Goal: Task Accomplishment & Management: Use online tool/utility

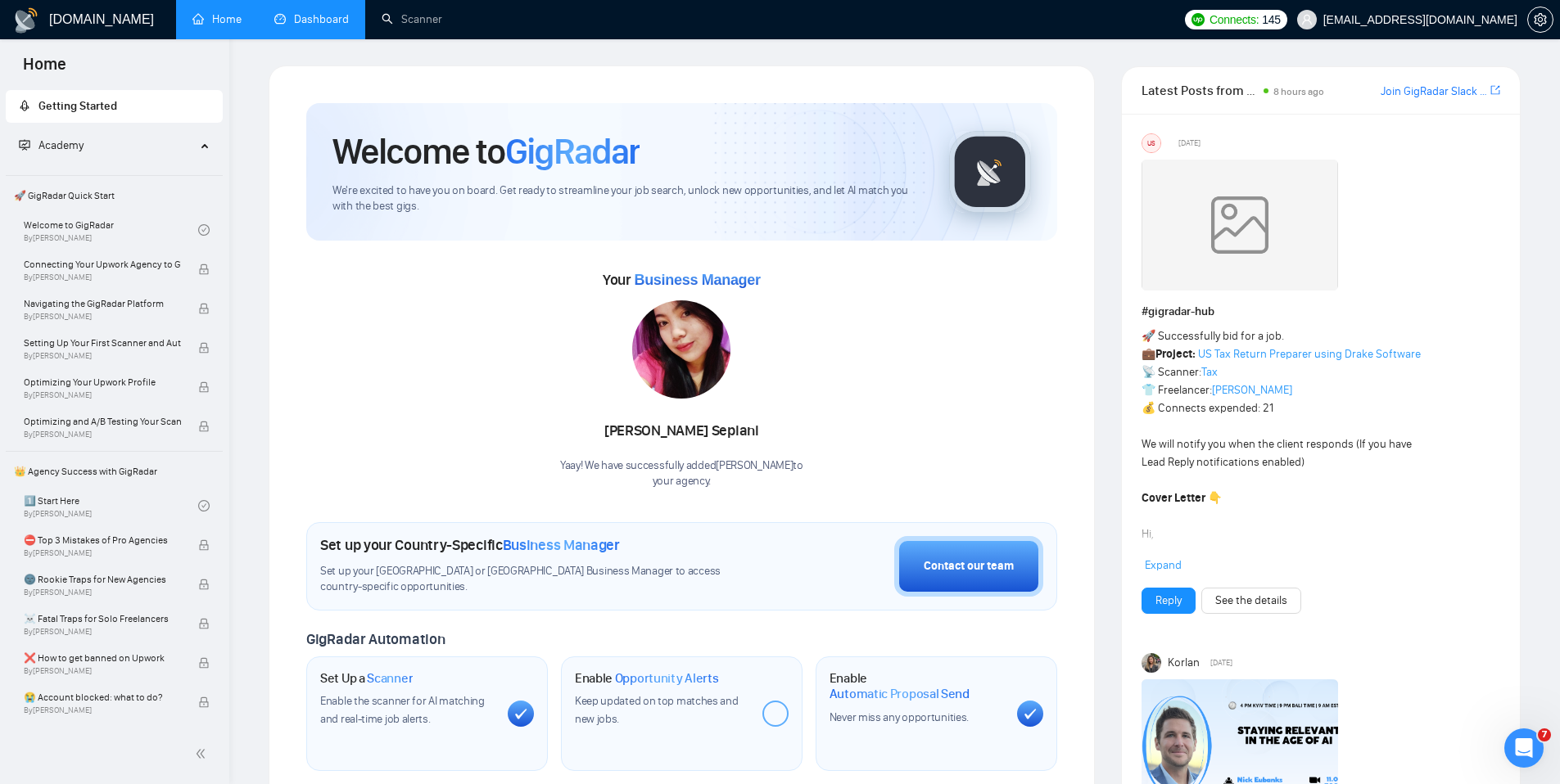
click at [317, 21] on link "Dashboard" at bounding box center [311, 20] width 74 height 14
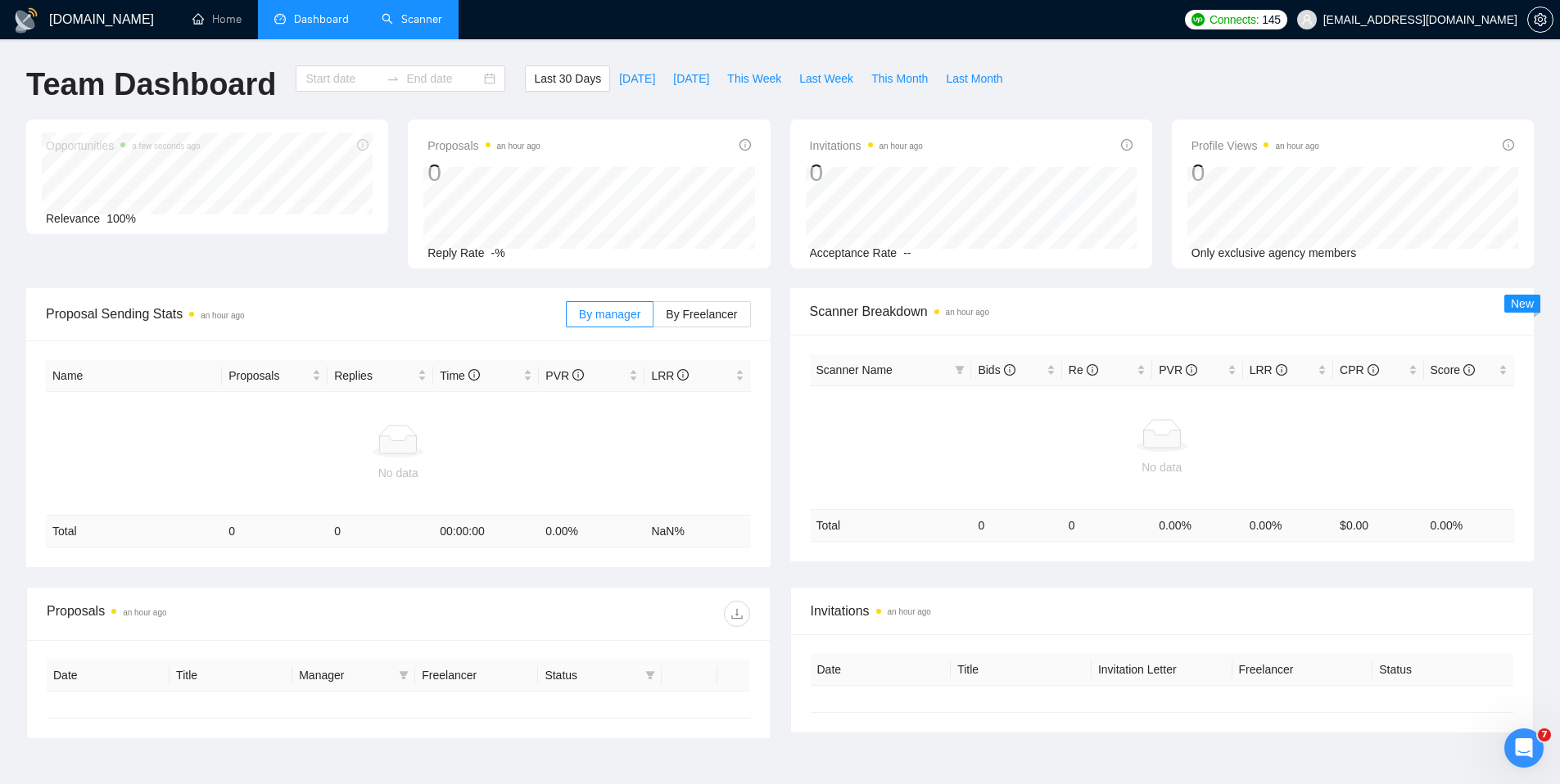
type input "2025-08-10"
type input "2025-09-09"
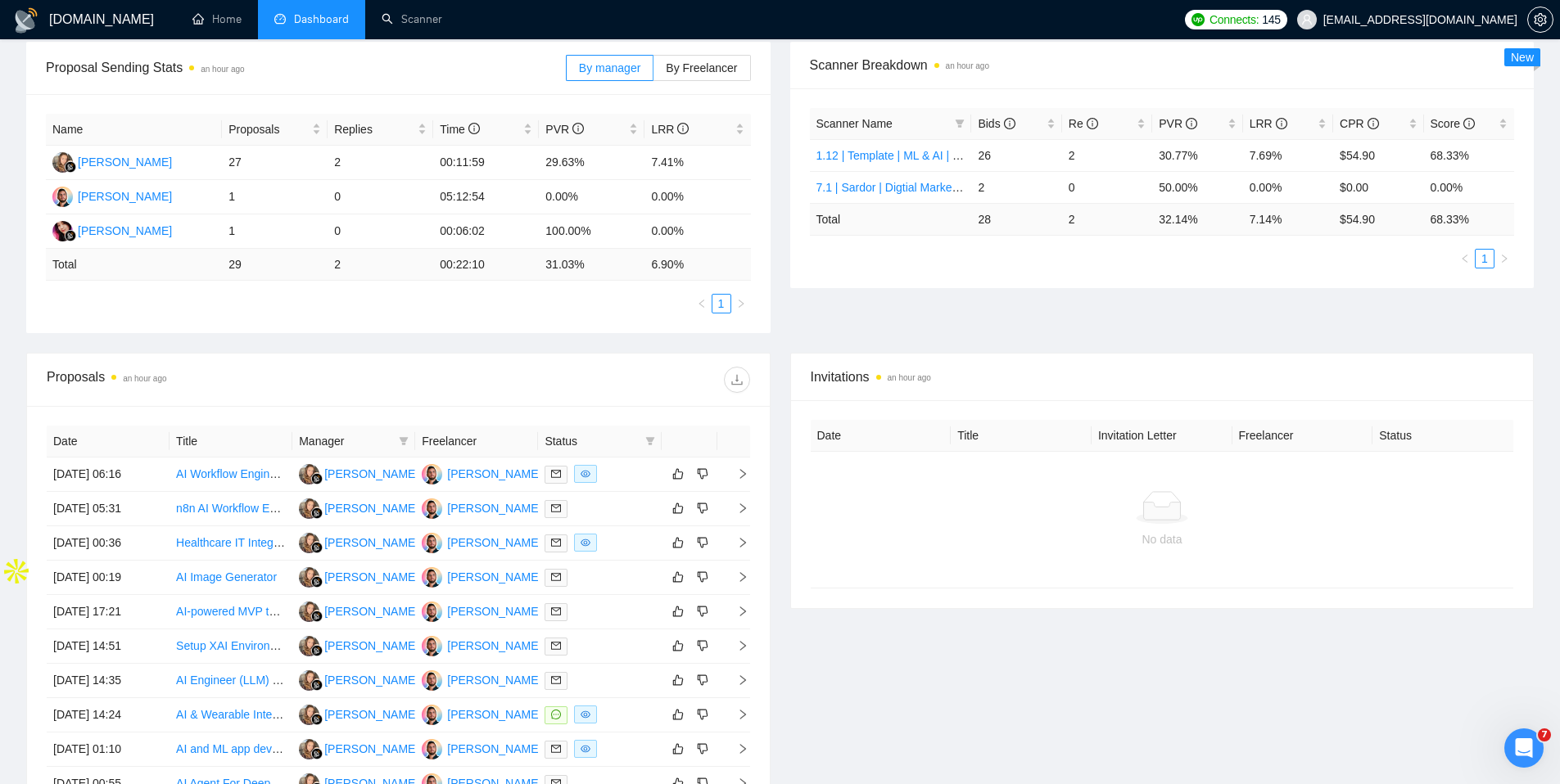
scroll to position [384, 0]
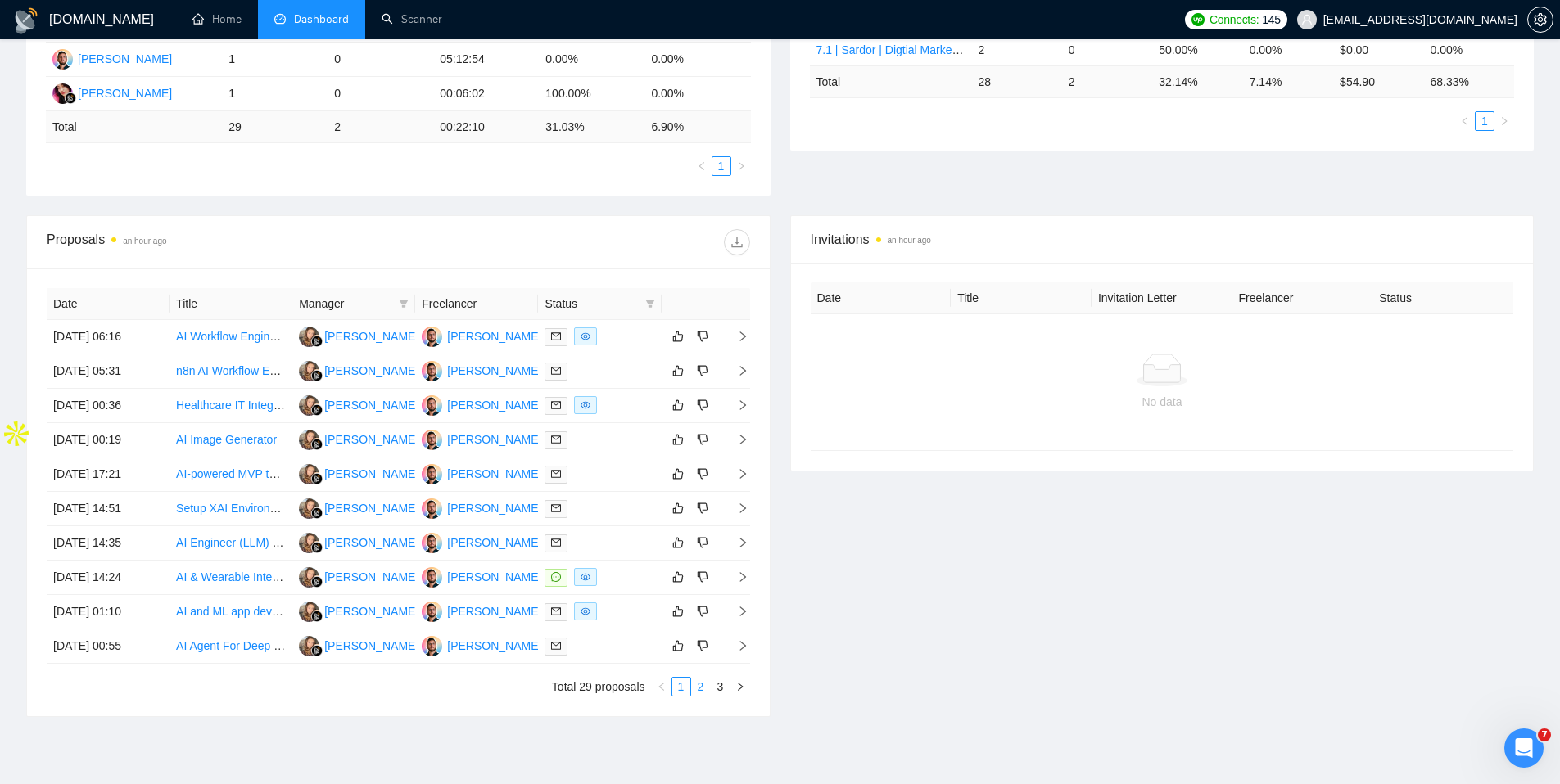
click at [701, 688] on link "2" at bounding box center [700, 686] width 18 height 18
click at [727, 684] on link "3" at bounding box center [720, 686] width 18 height 18
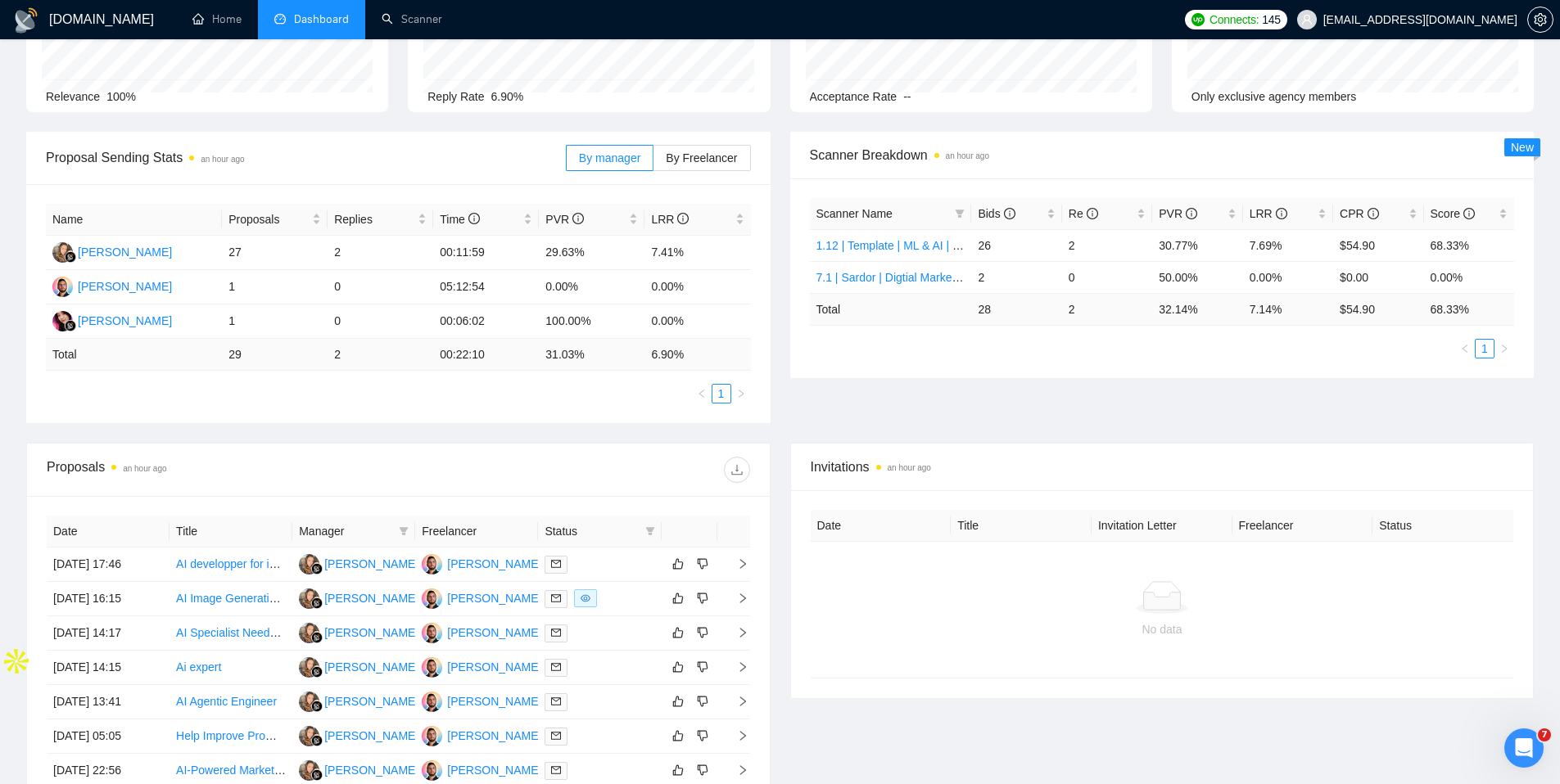
scroll to position [156, 0]
click at [966, 29] on ul "Home Dashboard Scanner" at bounding box center [673, 20] width 1006 height 39
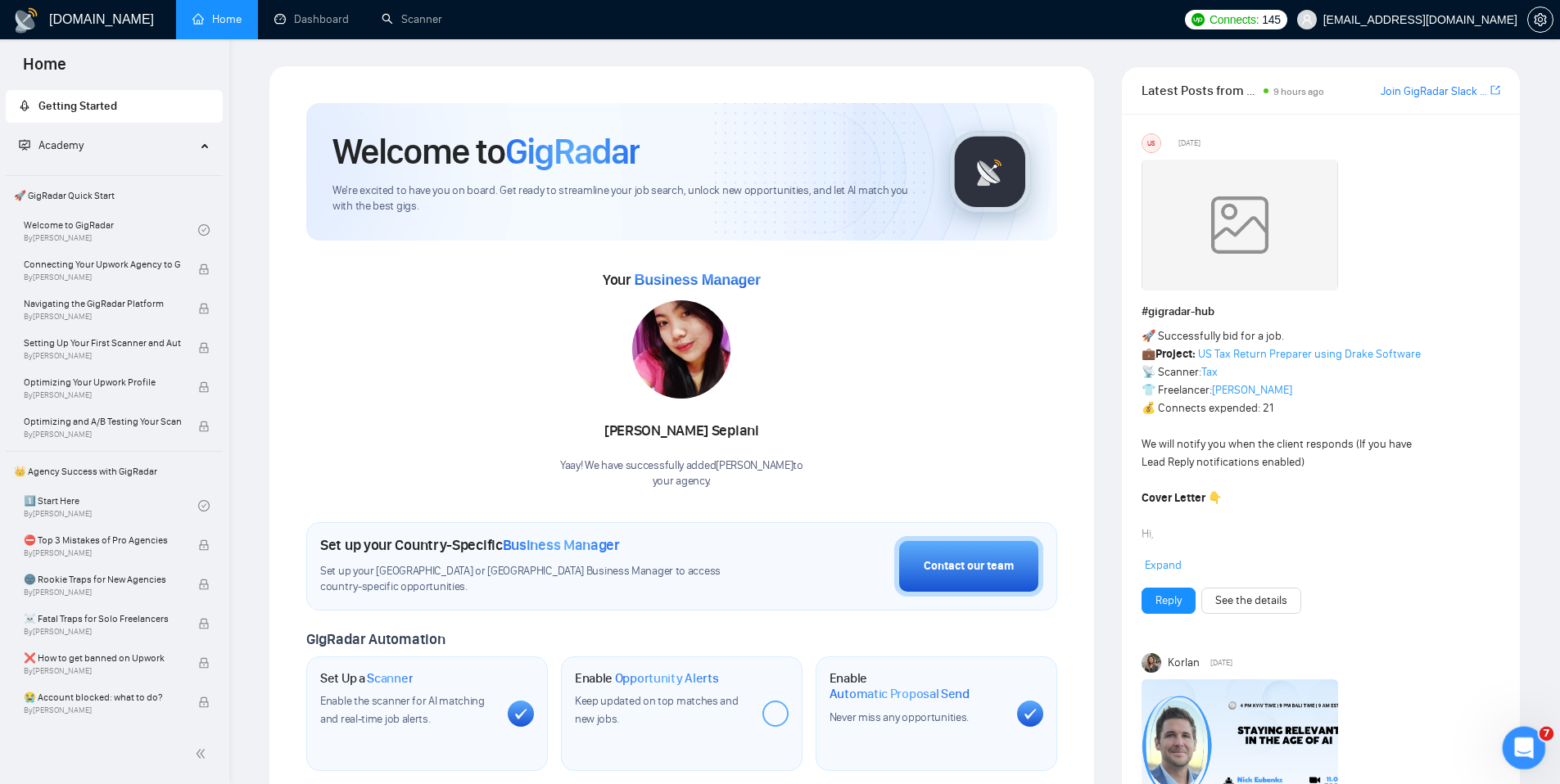
click at [1532, 753] on div "Open Intercom Messenger" at bounding box center [1521, 746] width 54 height 54
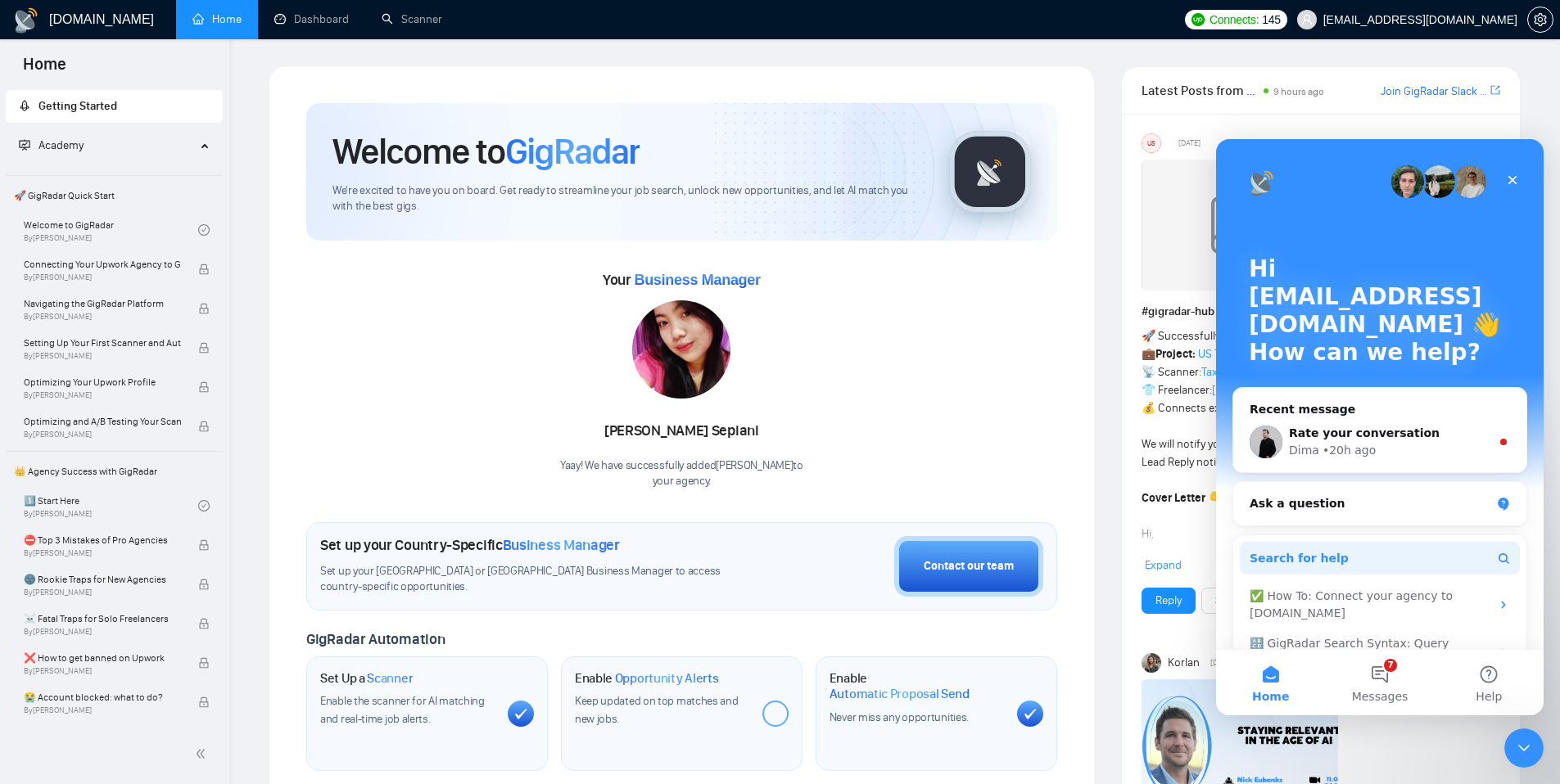
click at [1359, 571] on button "Search for help" at bounding box center [1379, 558] width 280 height 33
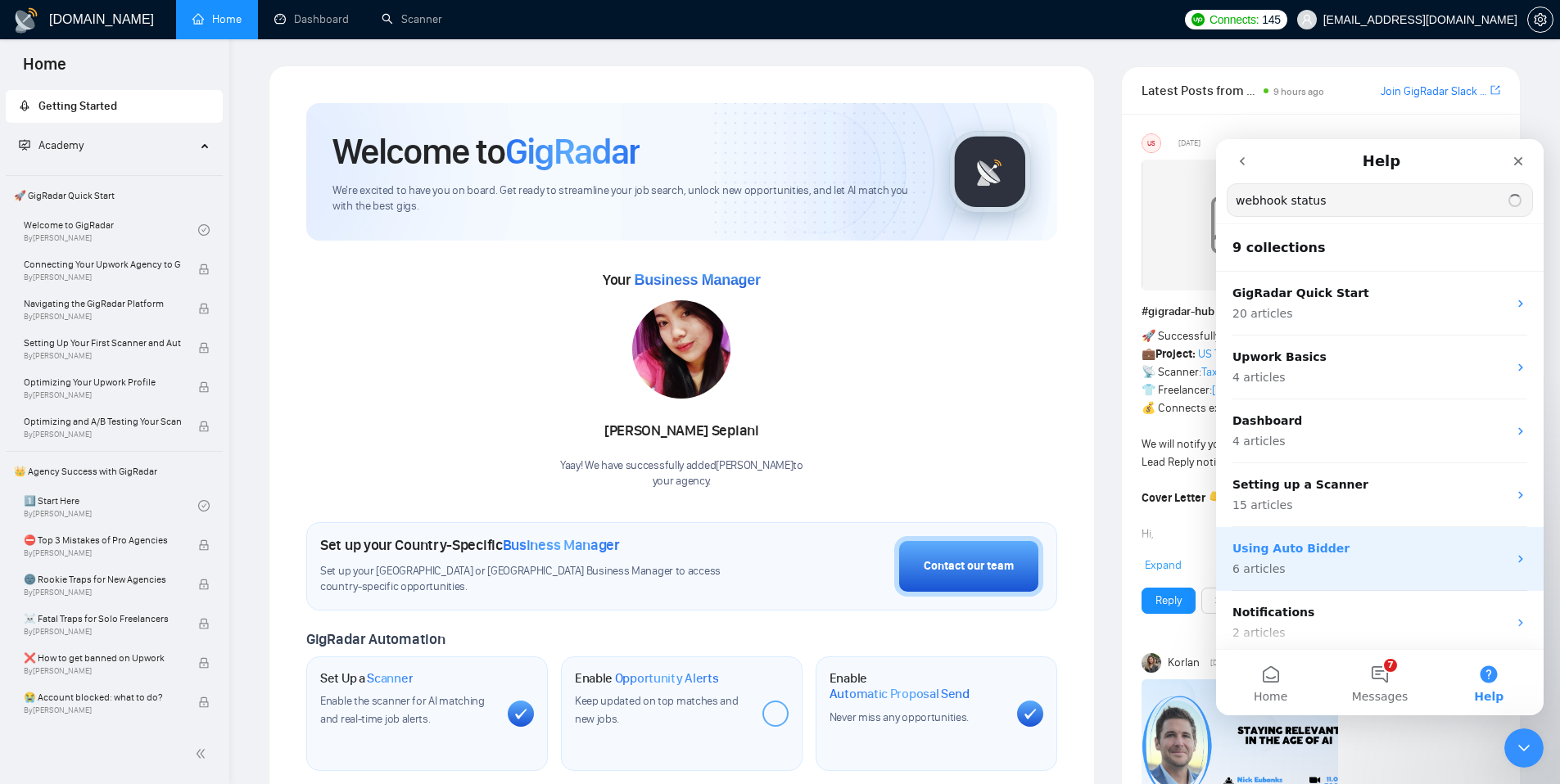
type input "webhook status"
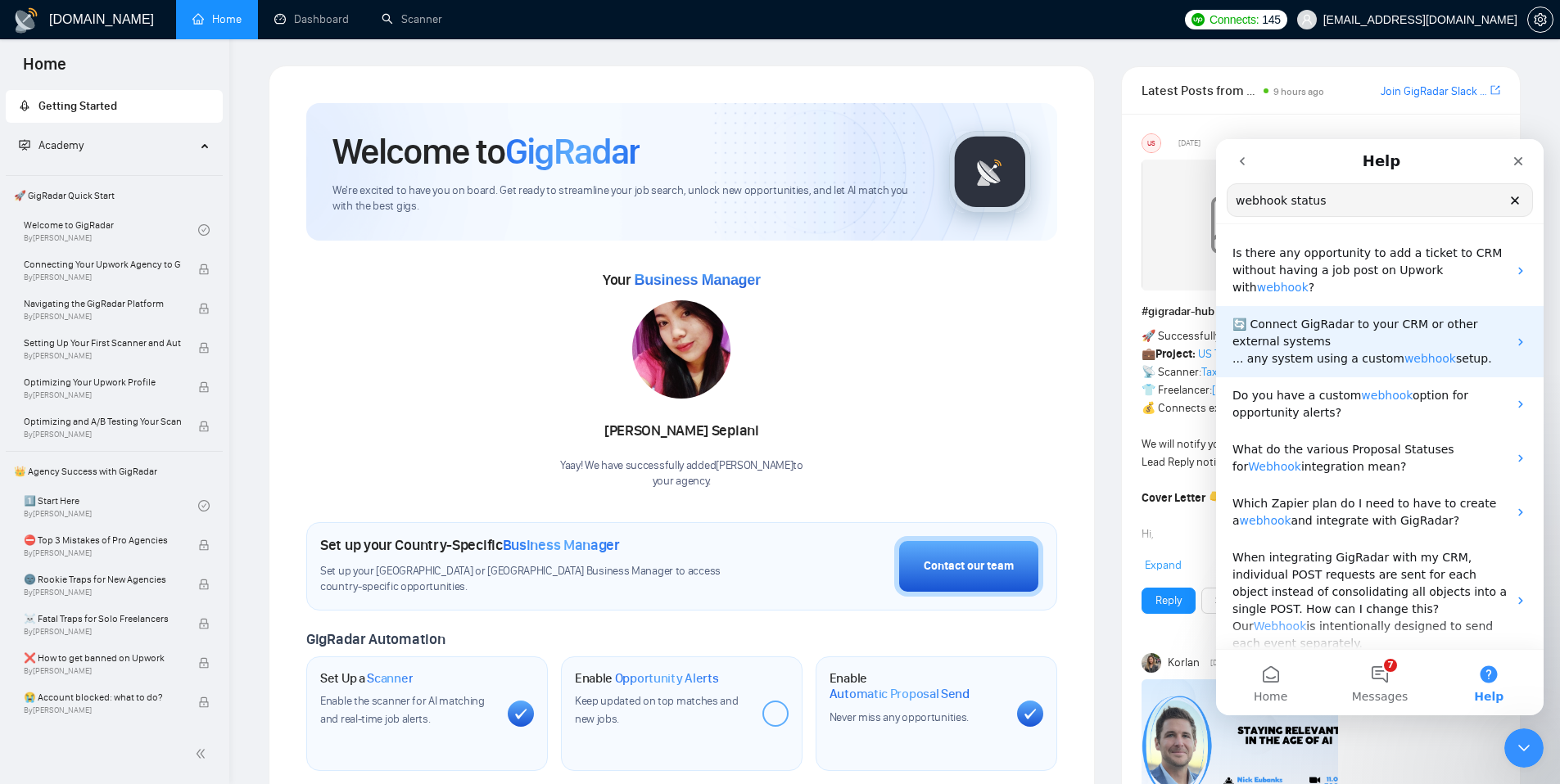
click at [1341, 362] on span "... any system using a custom" at bounding box center [1318, 358] width 172 height 13
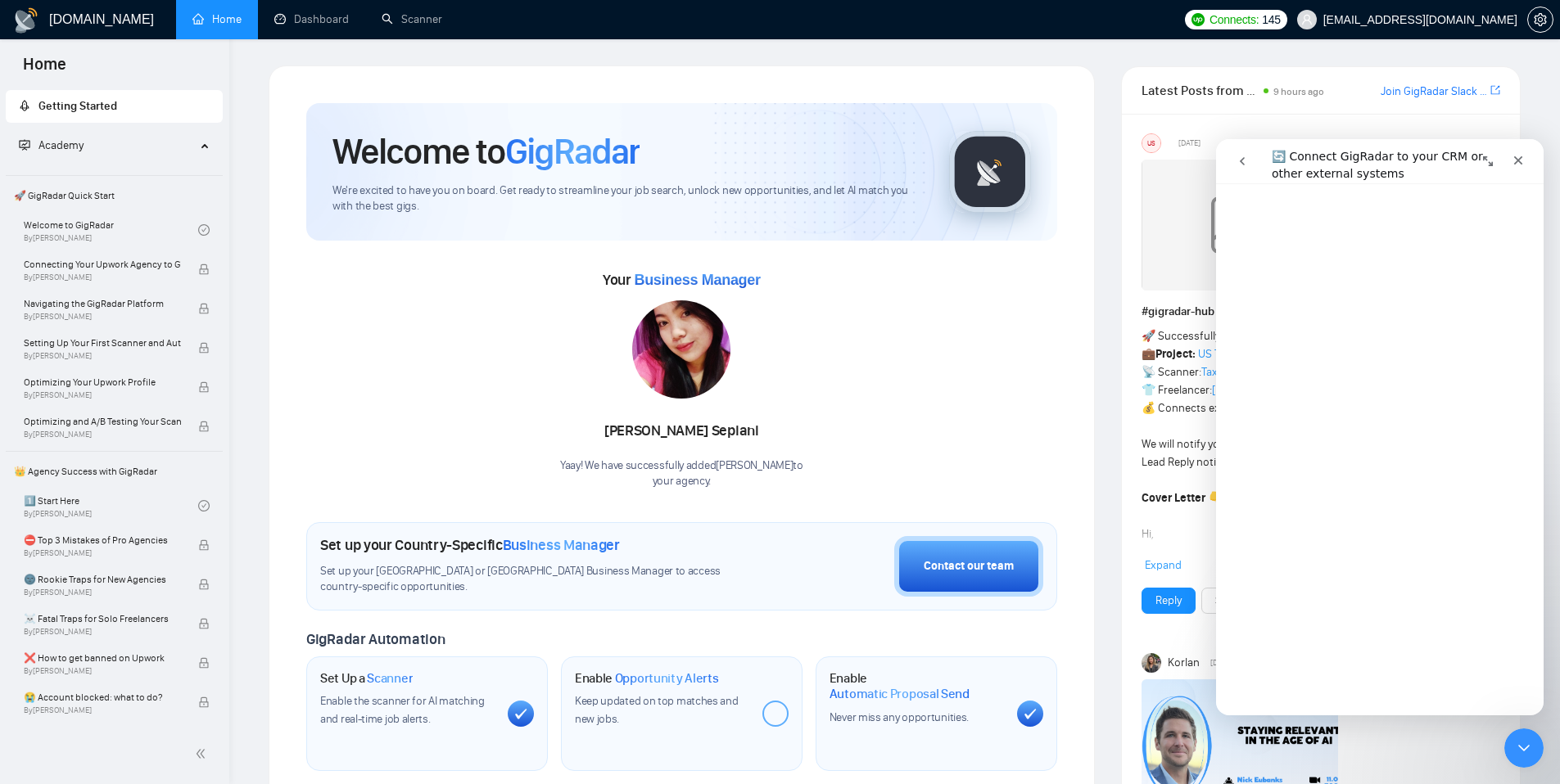
scroll to position [601, 0]
click at [1478, 159] on button "Expand window" at bounding box center [1487, 161] width 31 height 31
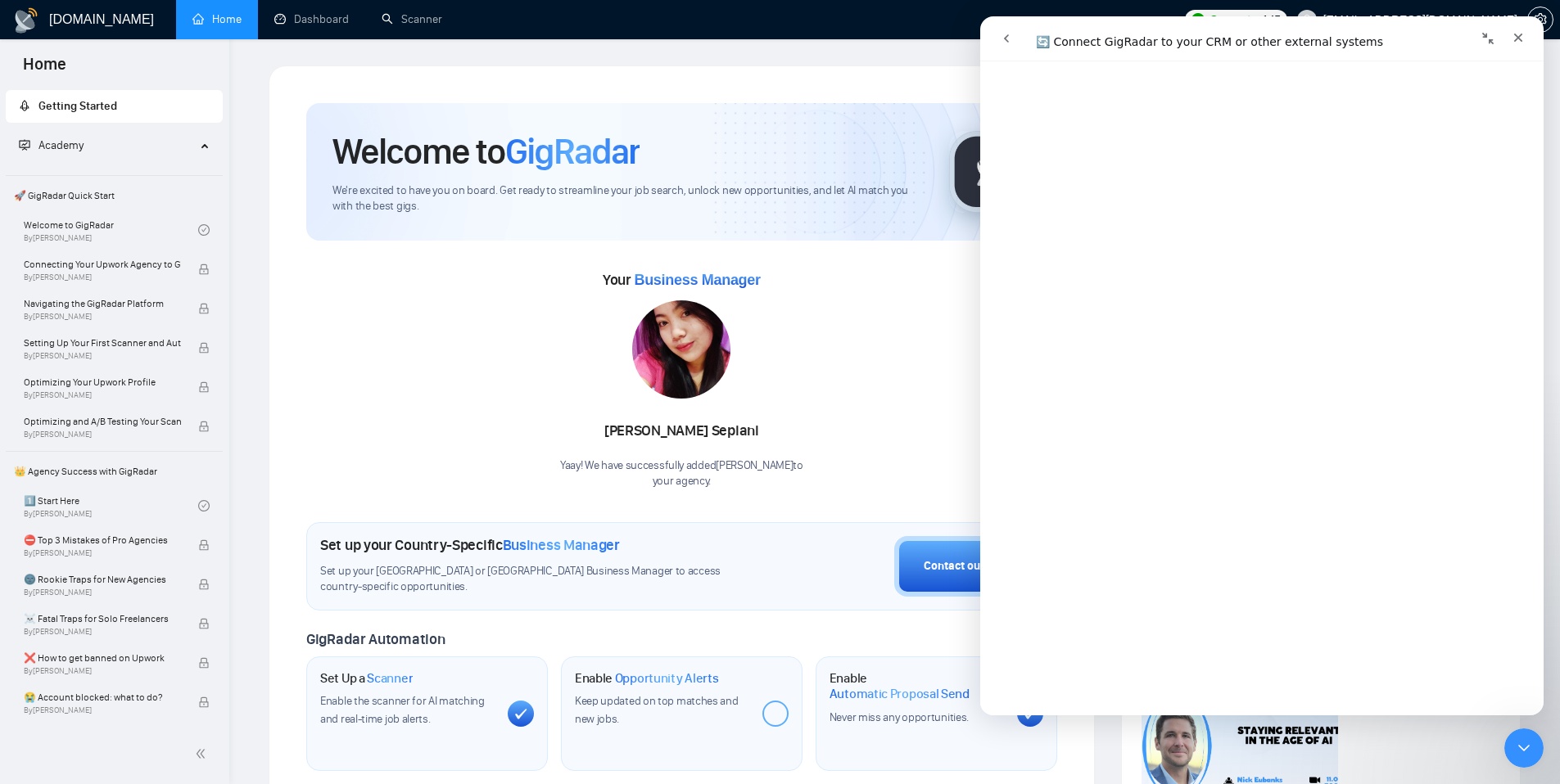
scroll to position [5335, 0]
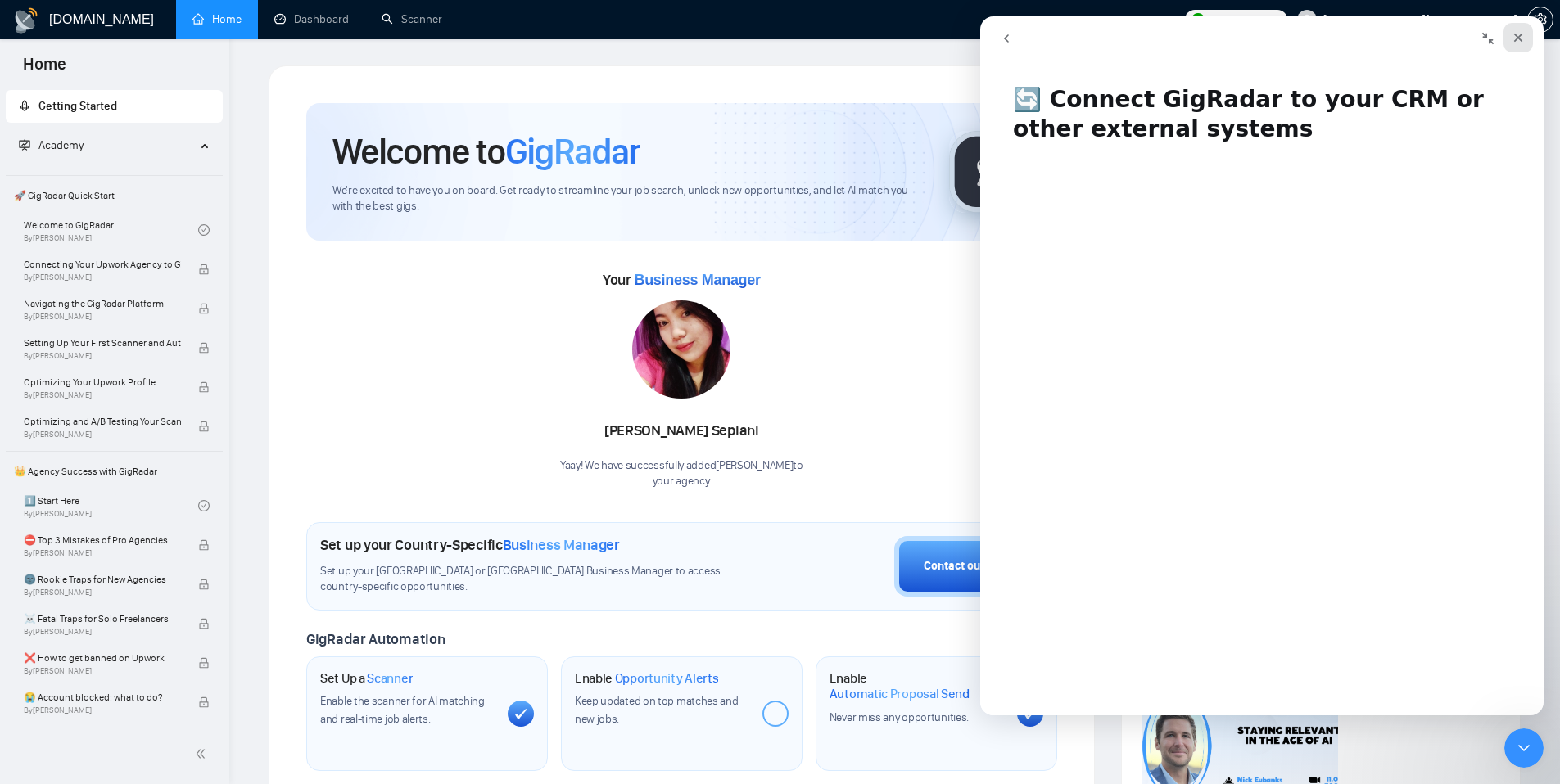
click at [1521, 39] on icon "Close" at bounding box center [1518, 38] width 13 height 13
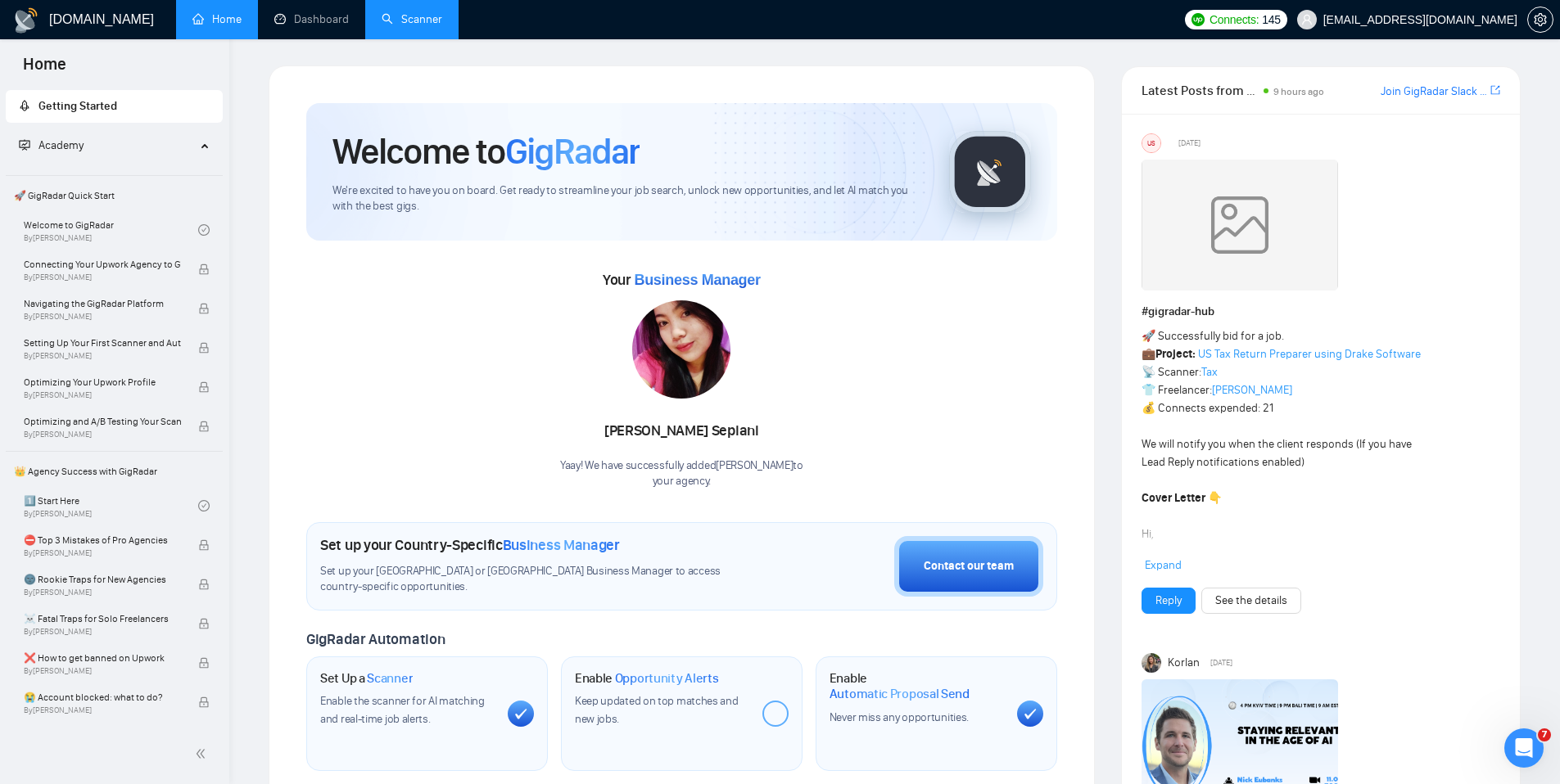
click at [401, 21] on link "Scanner" at bounding box center [412, 20] width 61 height 14
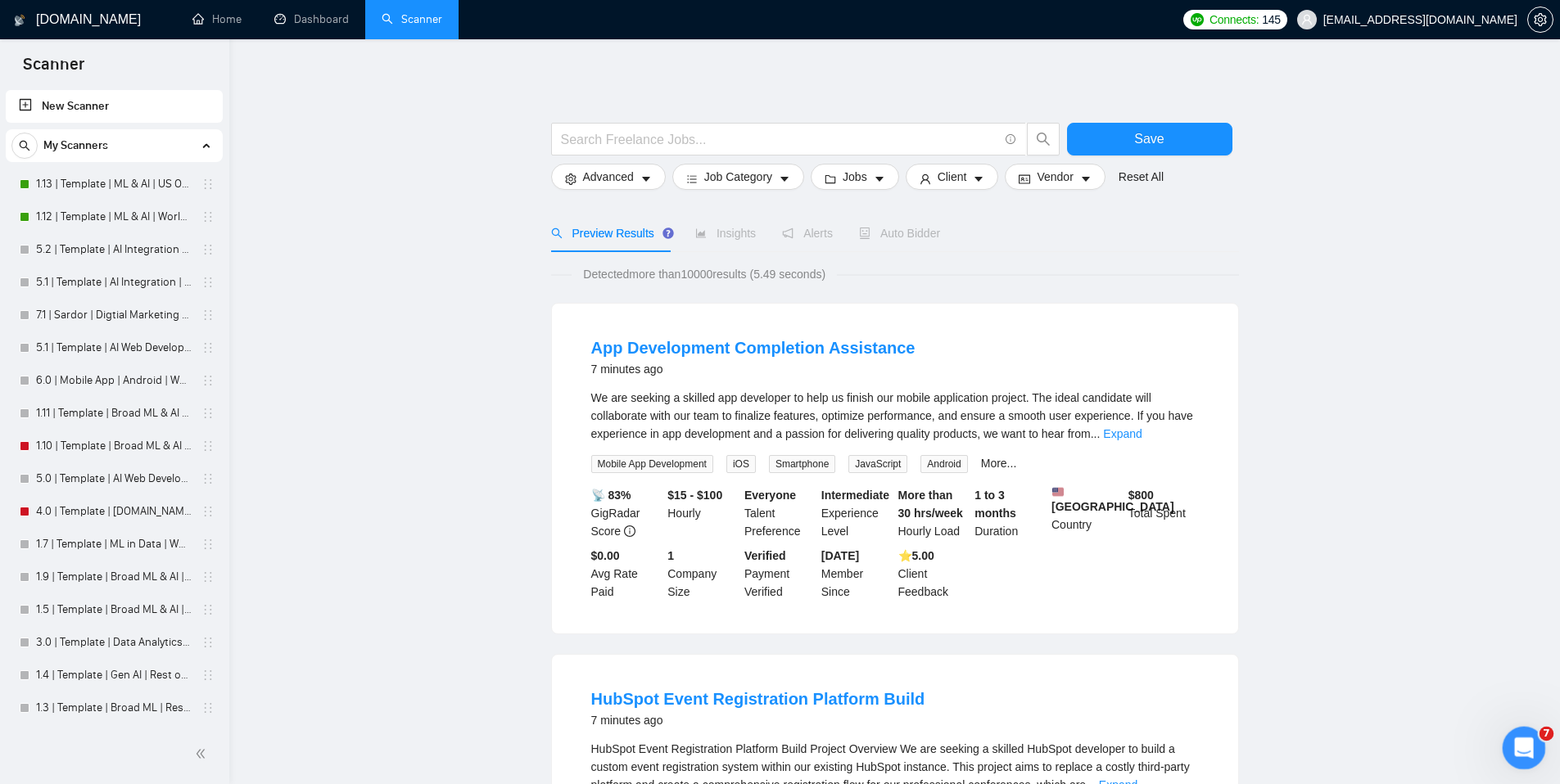
click at [1518, 752] on icon "Open Intercom Messenger" at bounding box center [1521, 746] width 27 height 27
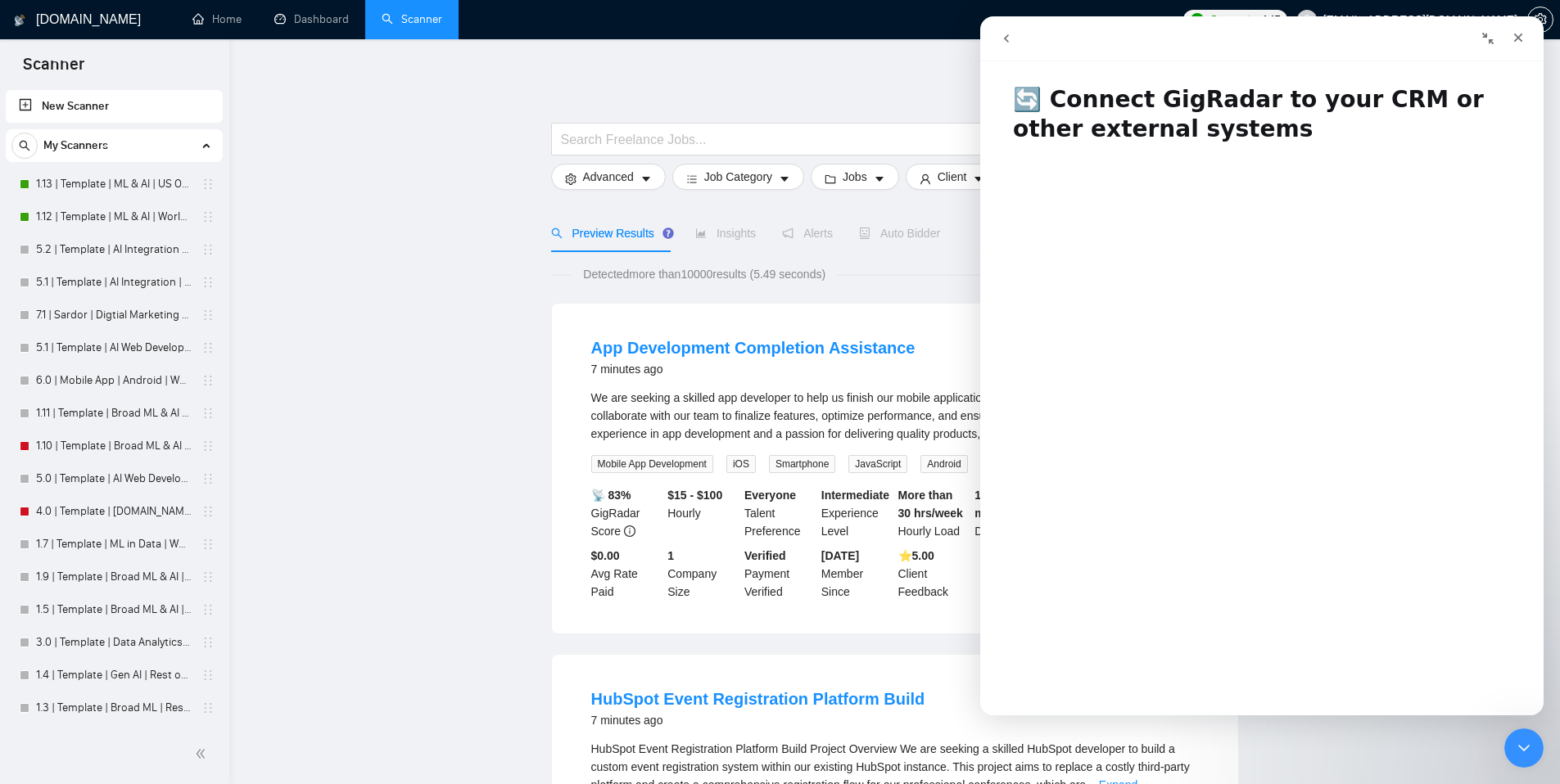
click at [1012, 46] on button "go back" at bounding box center [1006, 38] width 31 height 31
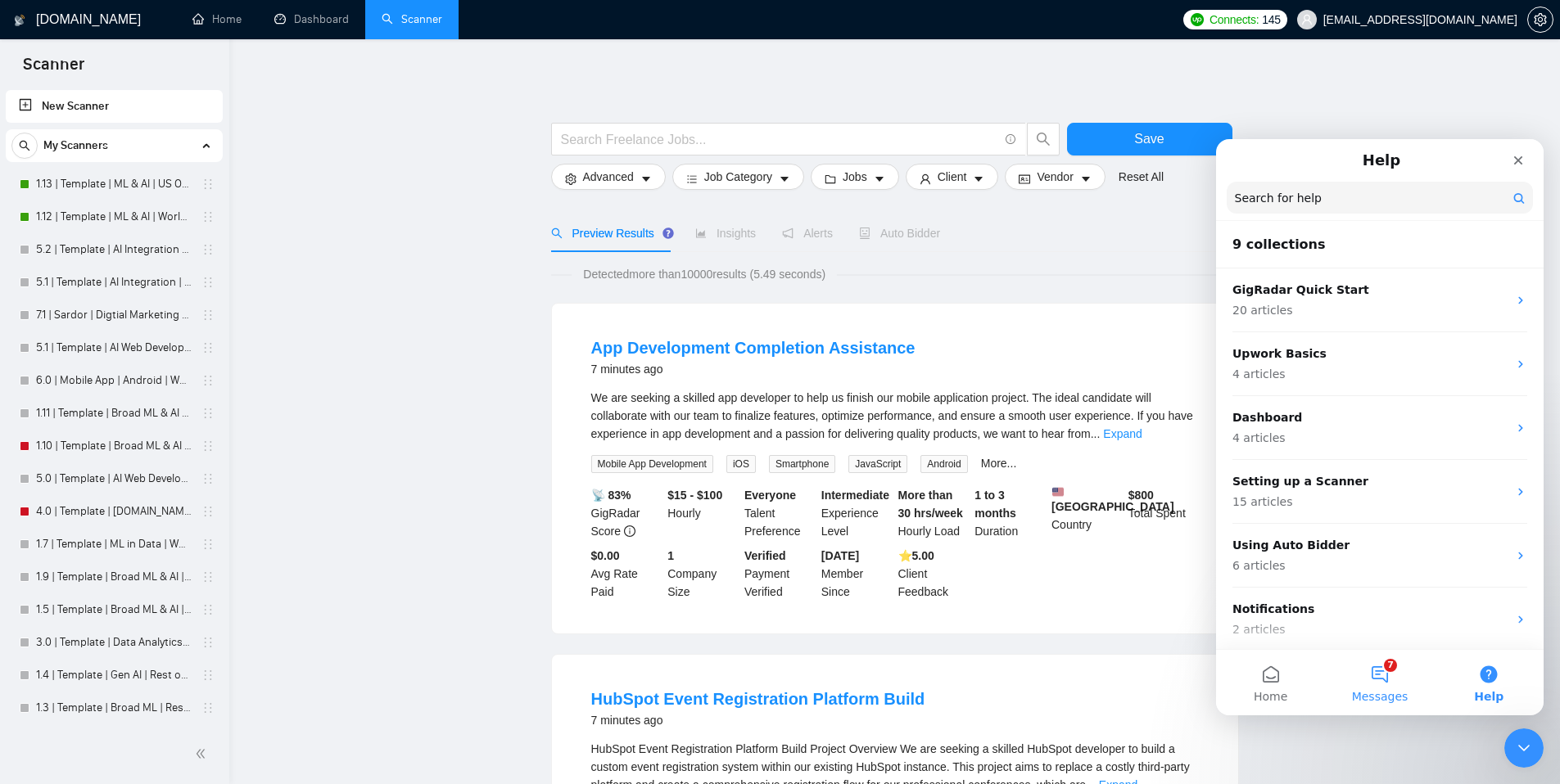
click at [1382, 669] on button "7 Messages" at bounding box center [1379, 682] width 109 height 65
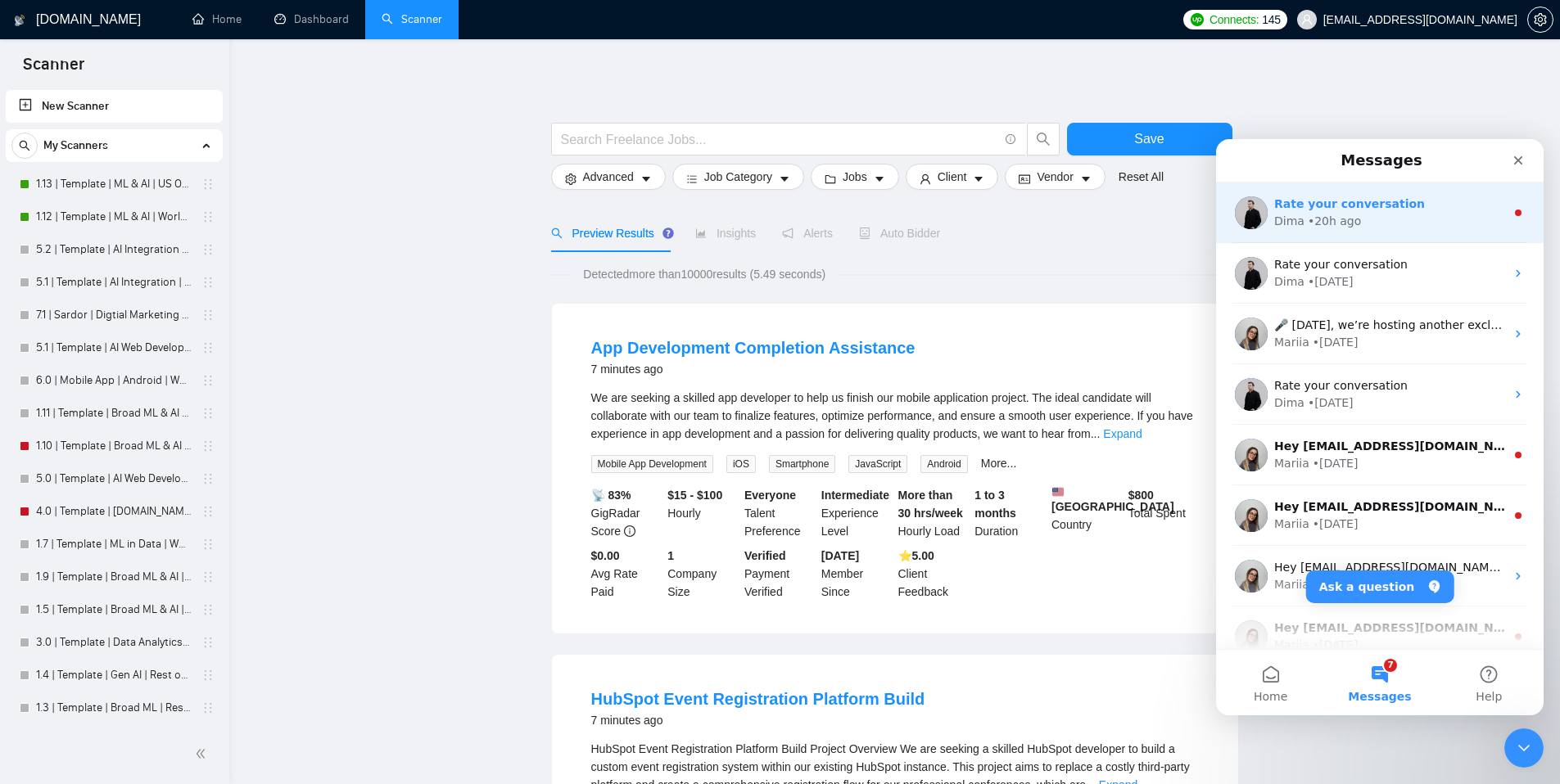
click at [1410, 228] on div "Dima • 20h ago" at bounding box center [1389, 221] width 231 height 17
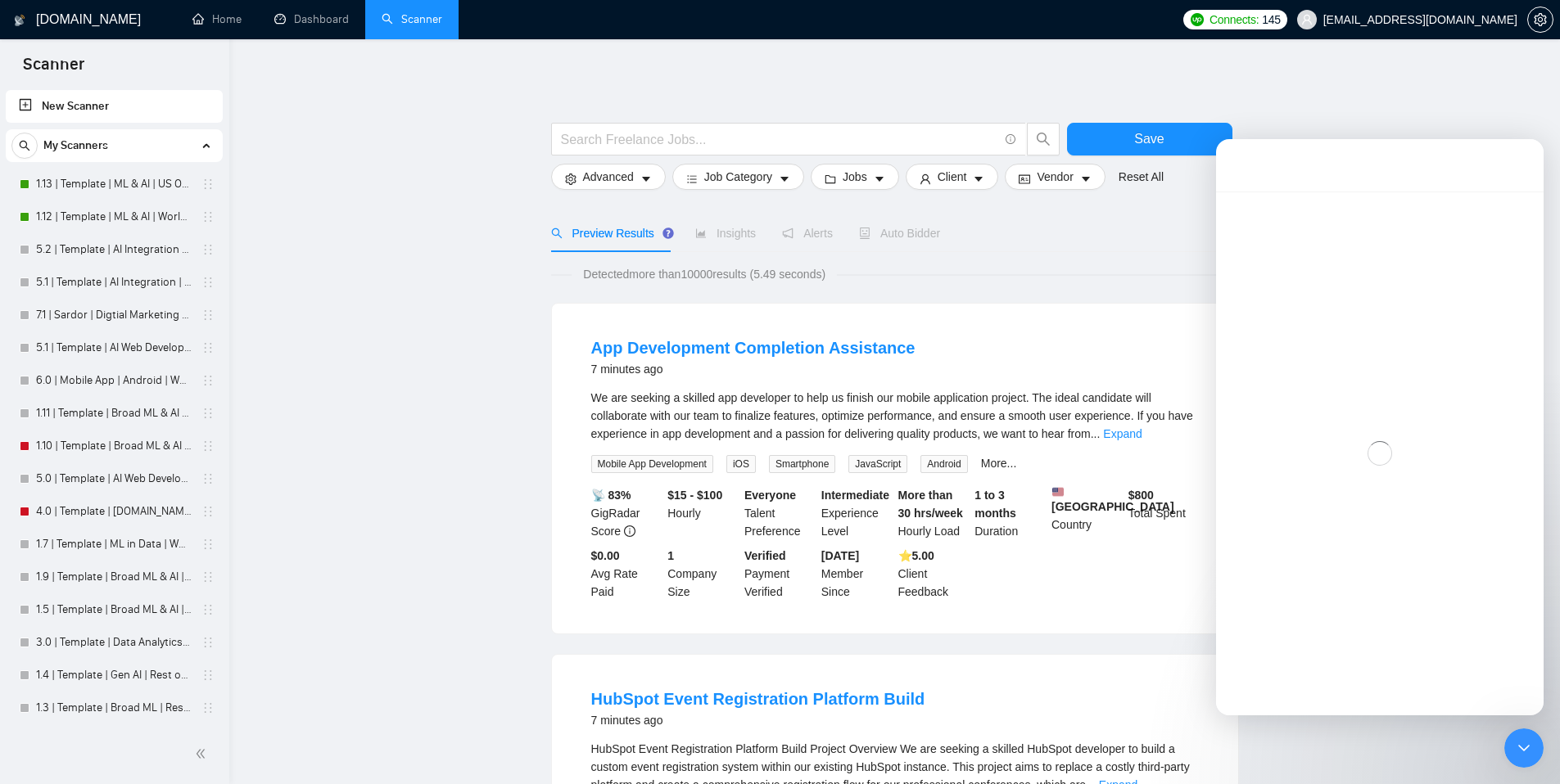
scroll to position [45, 0]
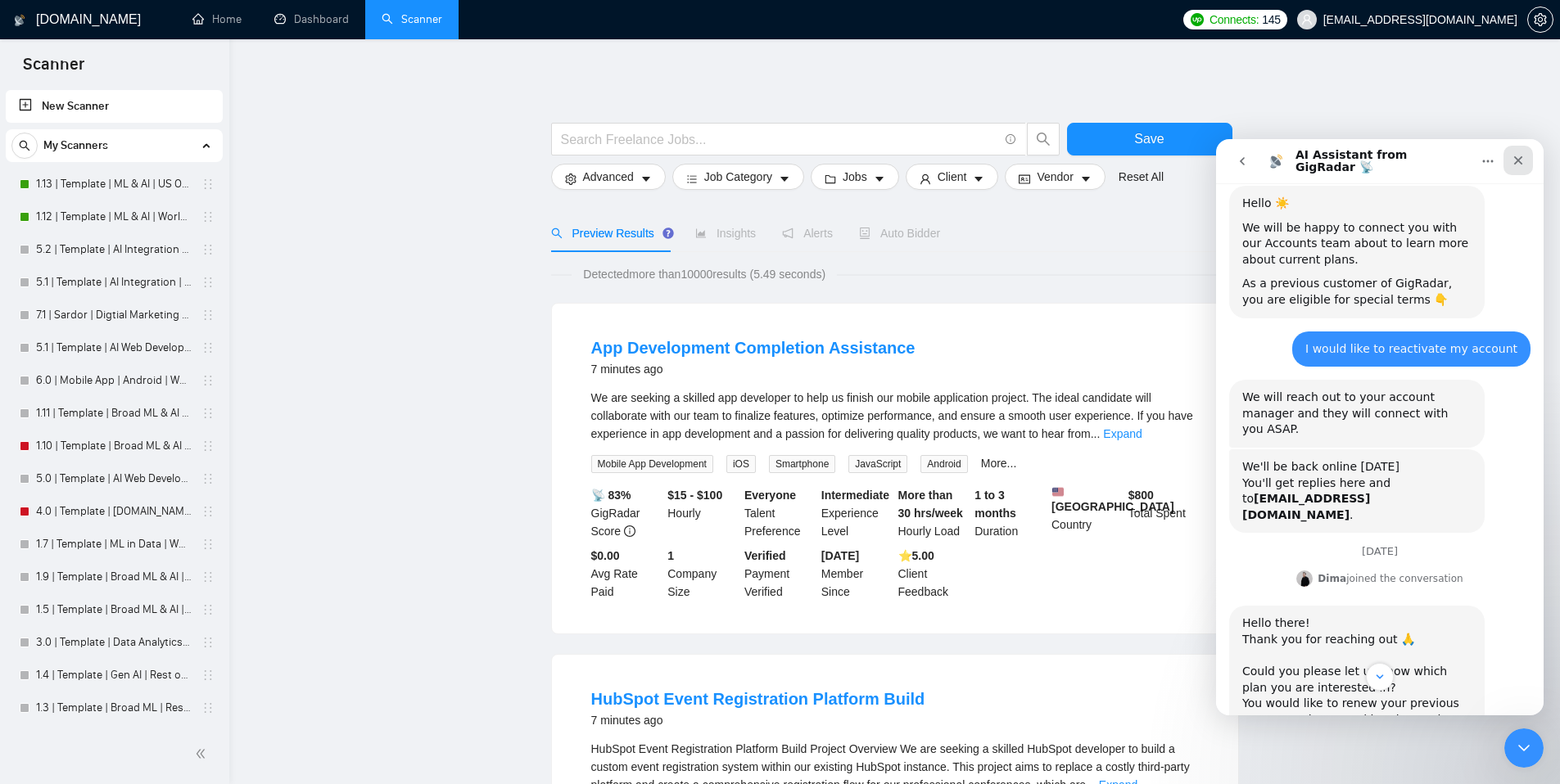
click at [1528, 162] on div "Close" at bounding box center [1517, 160] width 30 height 30
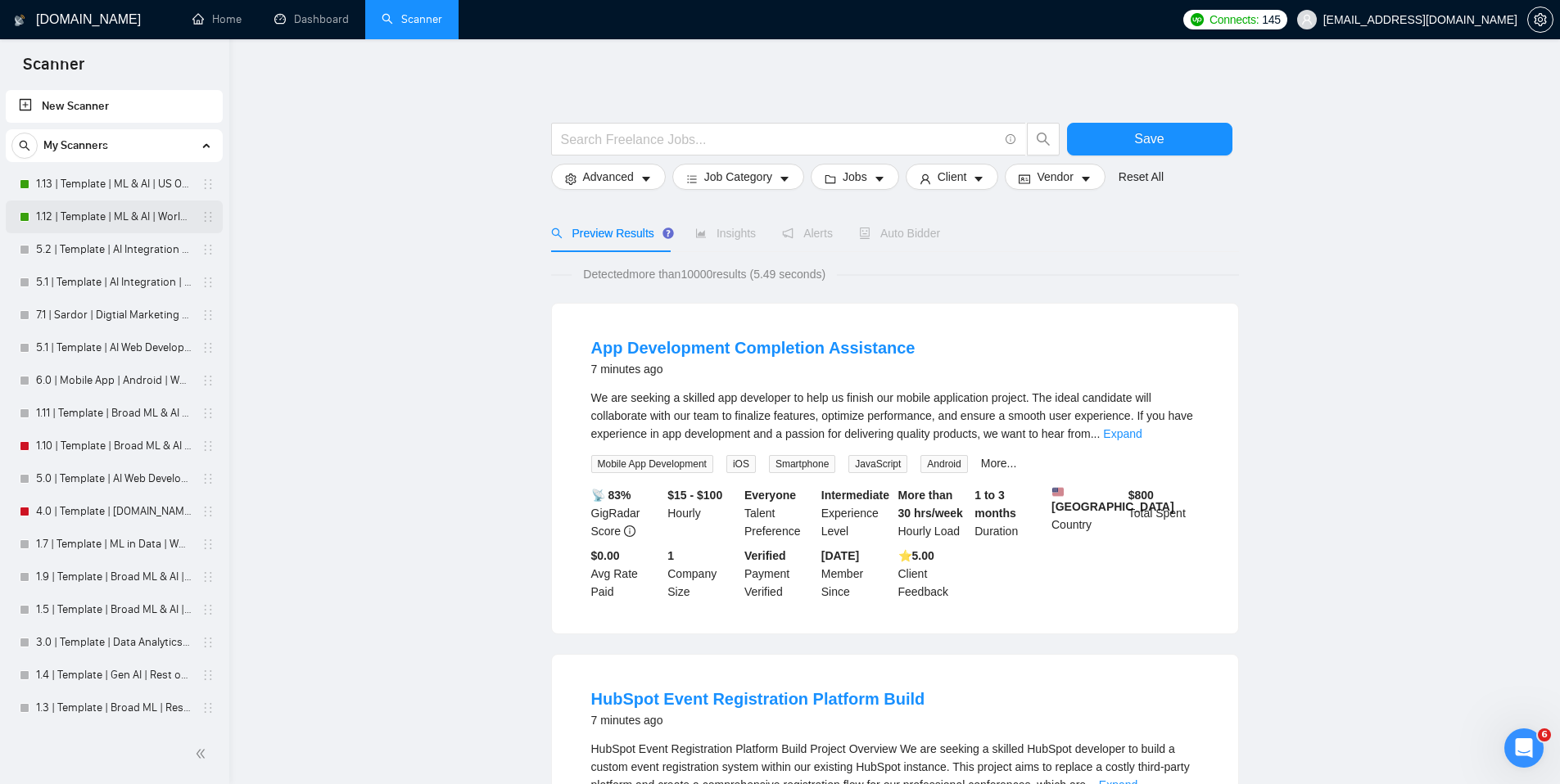
click at [75, 224] on link "1.12 | Template | ML & AI | Worldwide" at bounding box center [114, 217] width 156 height 33
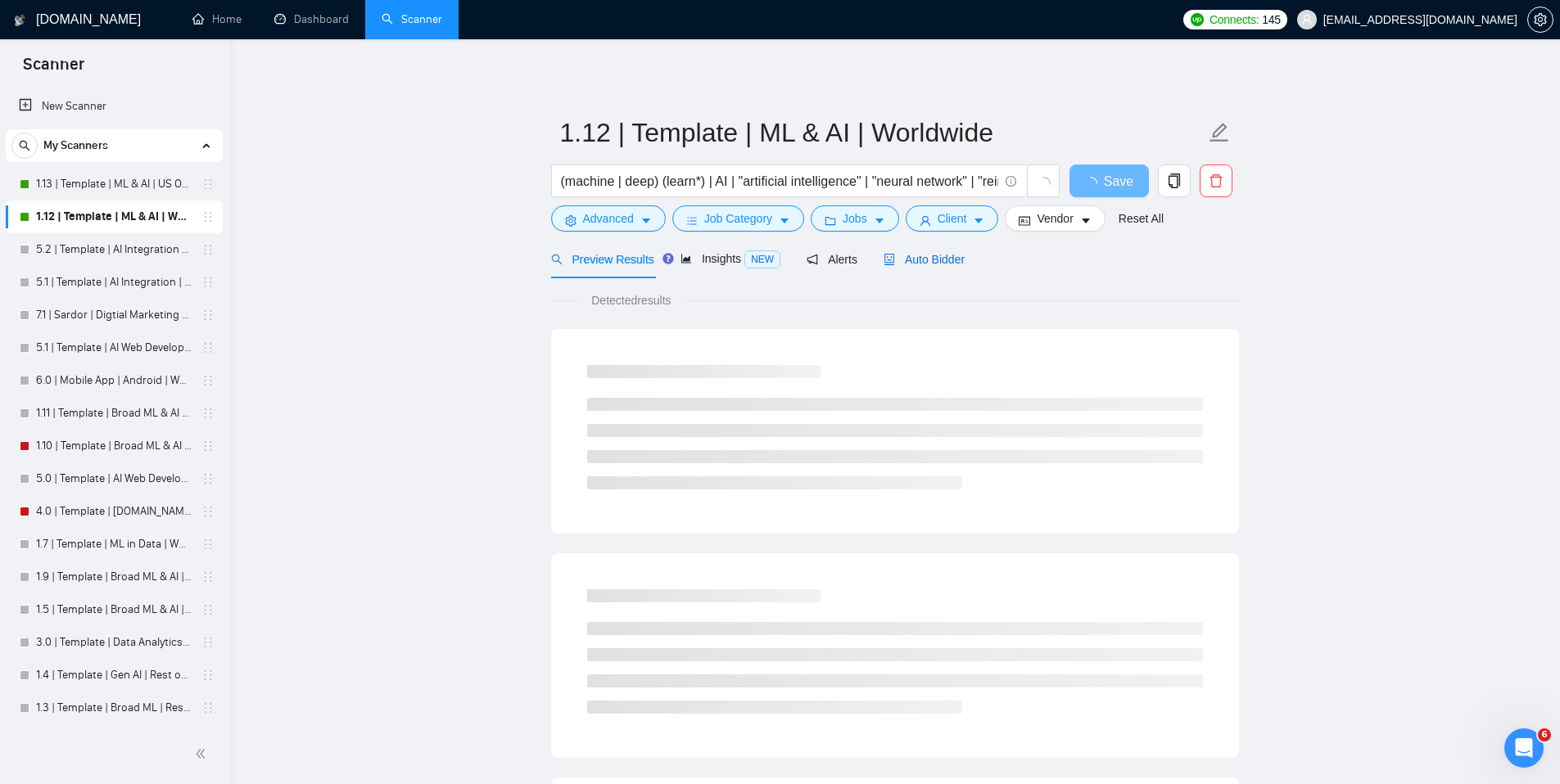
click at [916, 265] on span "Auto Bidder" at bounding box center [923, 259] width 81 height 13
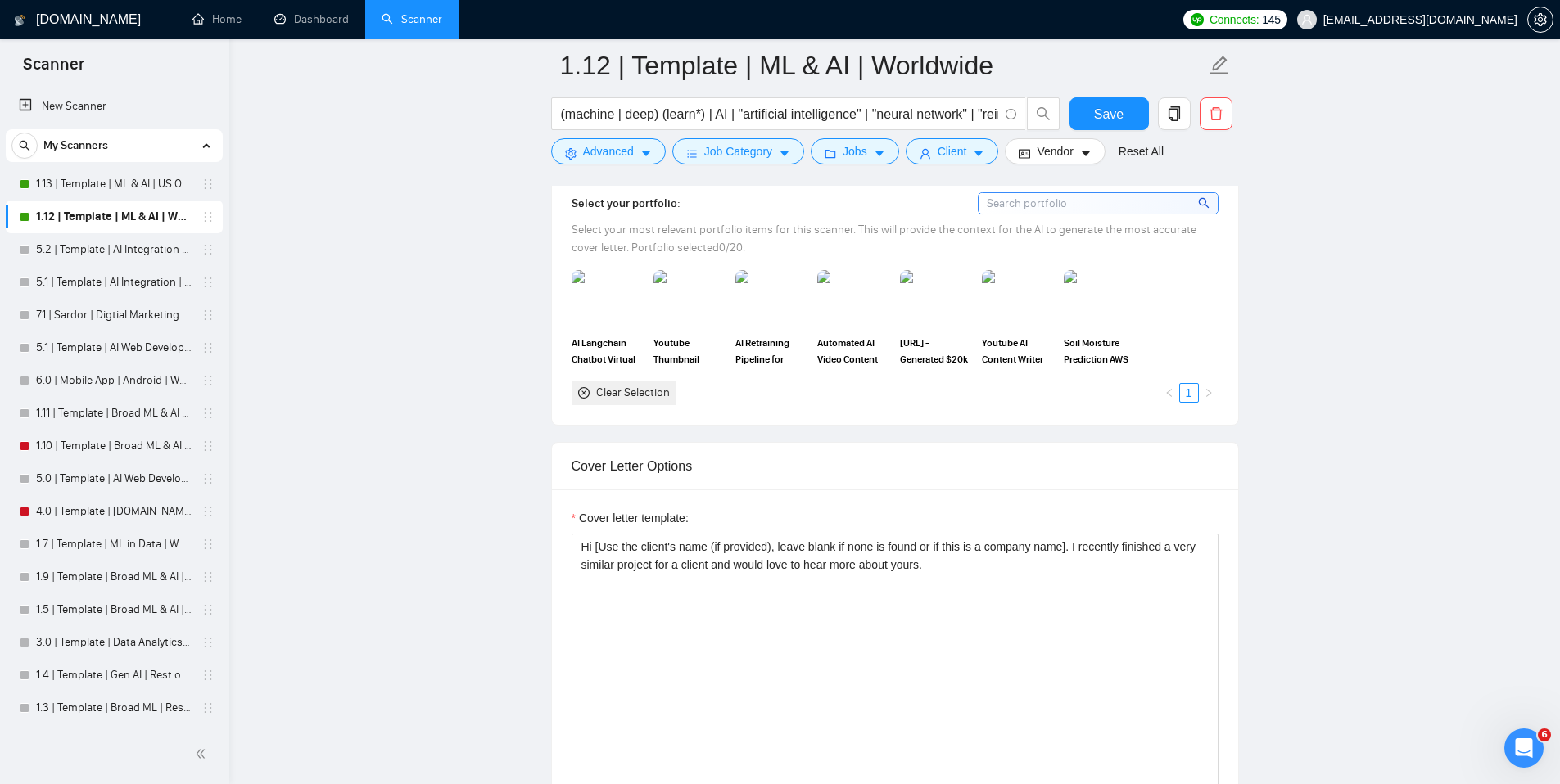
scroll to position [1558, 0]
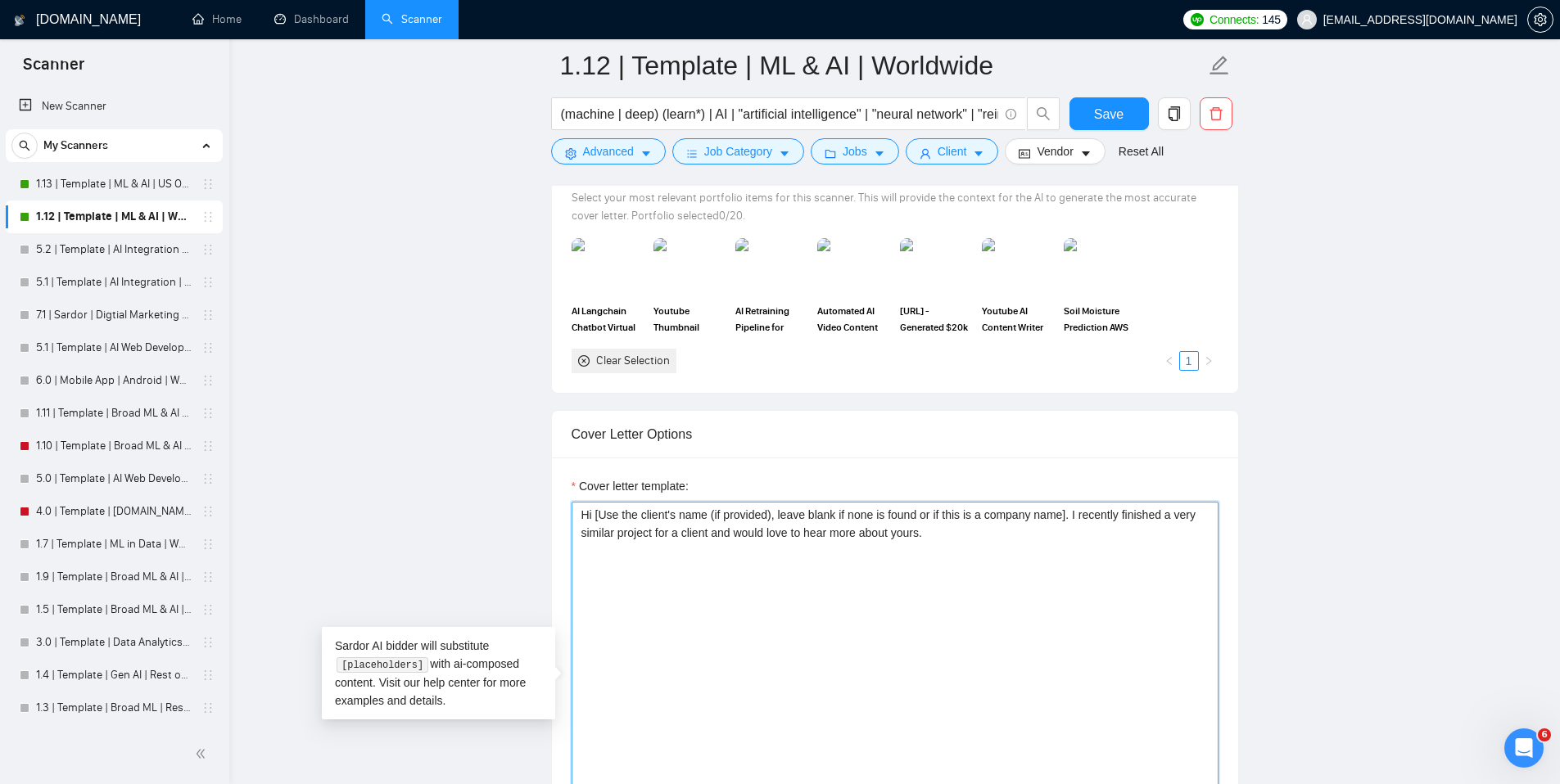
click at [1014, 539] on textarea "Hi [Use the client's name (if provided), leave blank if none is found or if thi…" at bounding box center [895, 685] width 647 height 368
type textarea "Hi [Use the client's name (if provided), leave blank if none is found or if thi…"
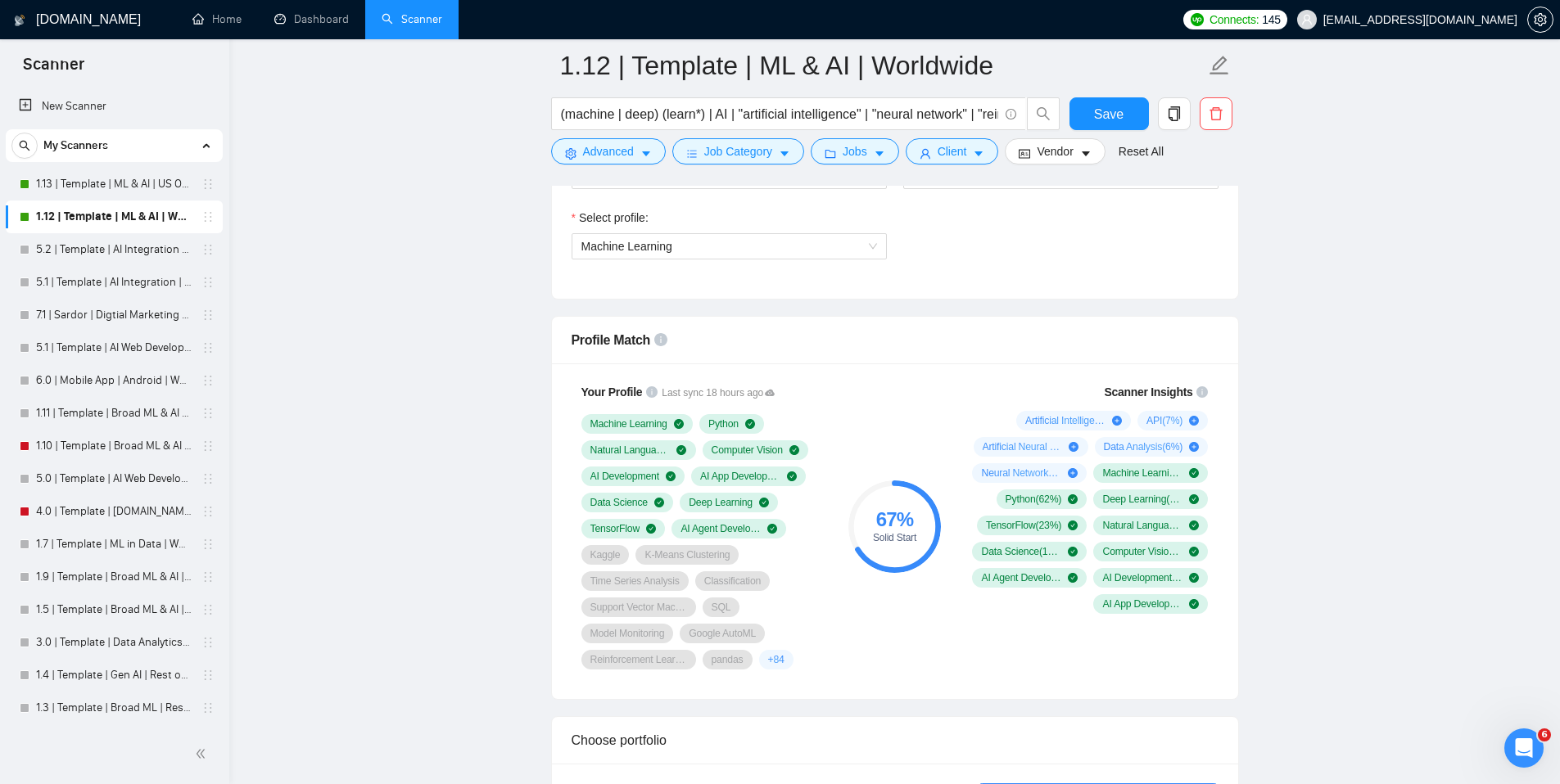
scroll to position [936, 0]
click at [775, 660] on span "+ 84" at bounding box center [776, 659] width 16 height 13
click at [788, 653] on div "+ 84" at bounding box center [776, 659] width 34 height 20
click at [1186, 453] on div "Data Analysis ( 6 %)" at bounding box center [1151, 446] width 114 height 20
click at [1191, 448] on icon "plus-circle" at bounding box center [1193, 446] width 10 height 10
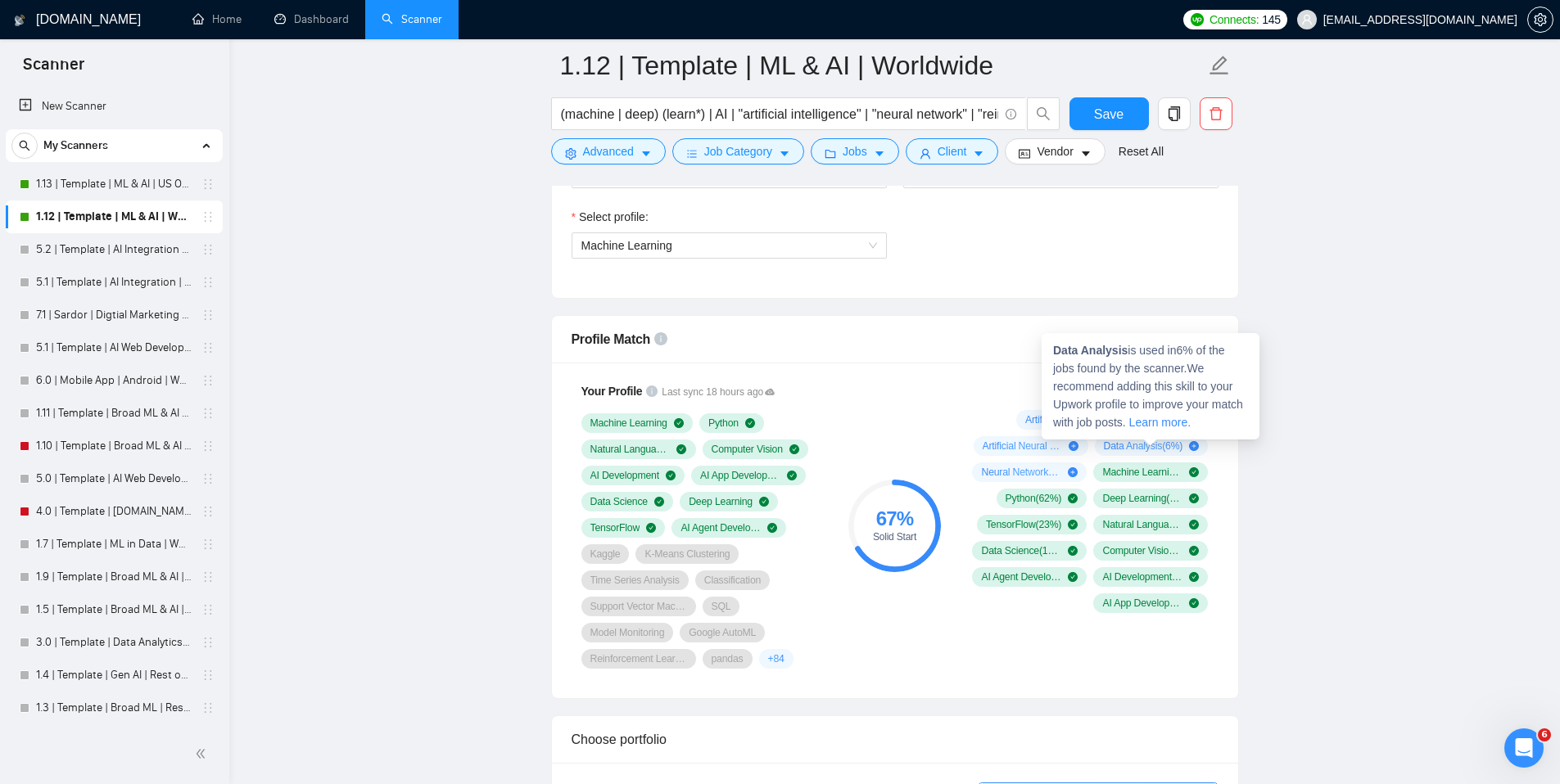
click at [1195, 447] on icon "plus-circle" at bounding box center [1193, 446] width 10 height 10
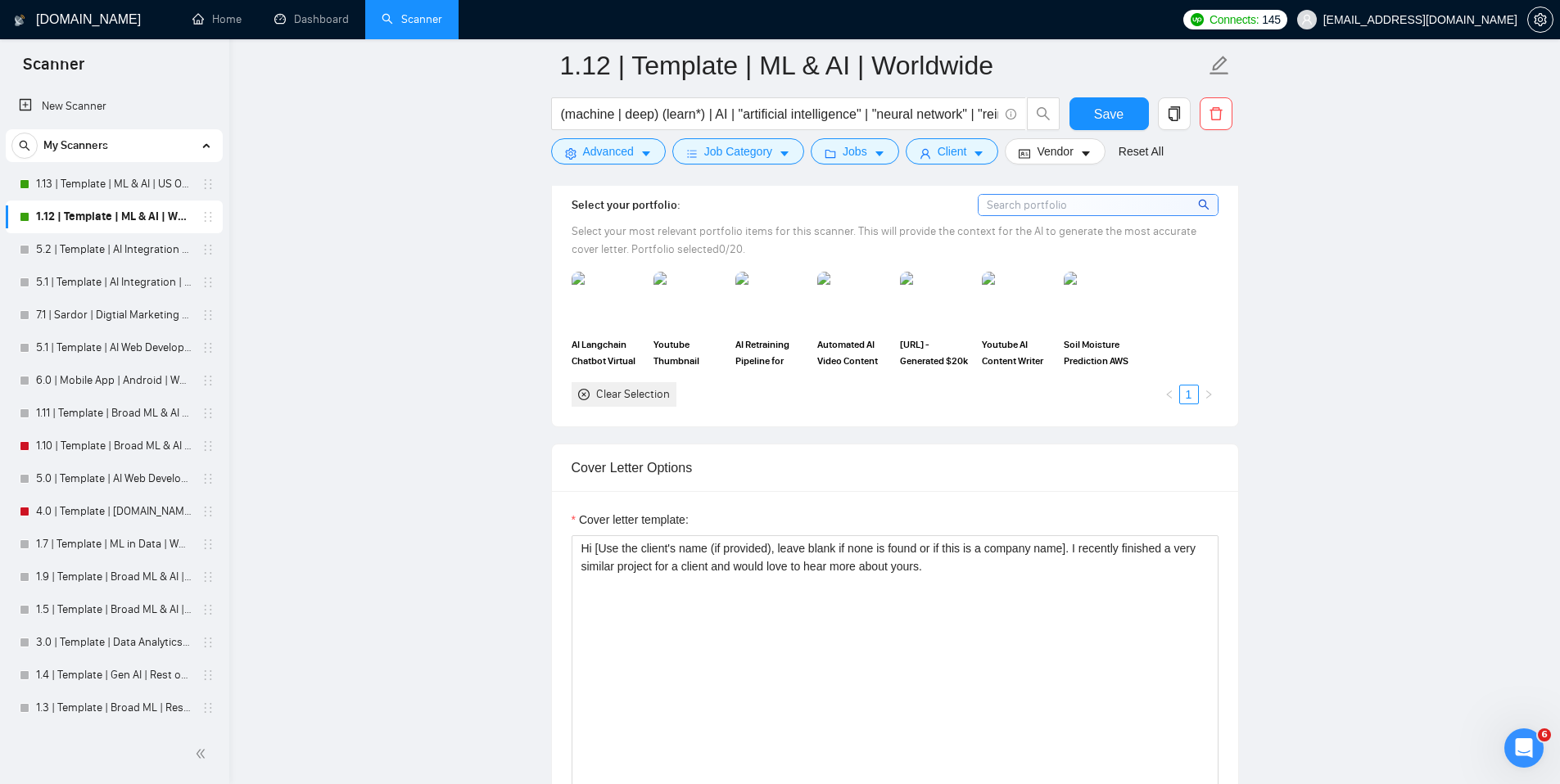
scroll to position [1538, 0]
